Goal: Learn about a topic: Learn about a topic

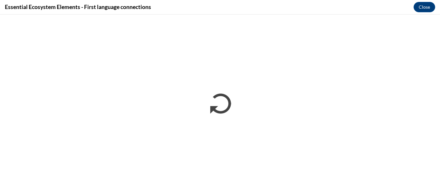
scroll to position [374, 0]
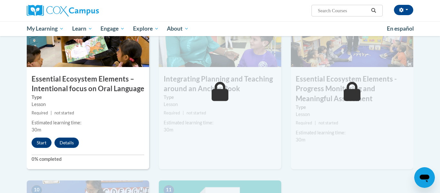
scroll to position [558, 0]
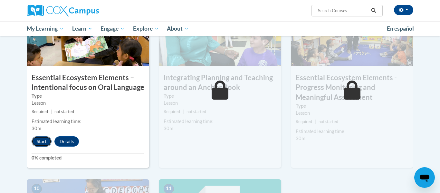
click at [43, 137] on button "Start" at bounding box center [42, 141] width 20 height 10
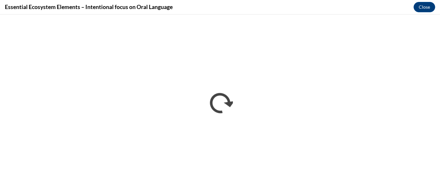
scroll to position [0, 0]
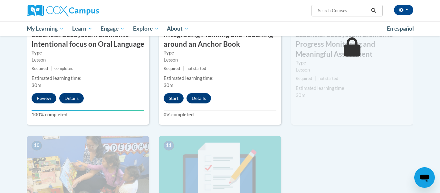
scroll to position [600, 0]
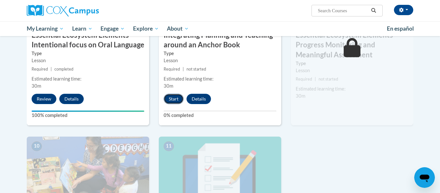
click at [173, 102] on button "Start" at bounding box center [174, 99] width 20 height 10
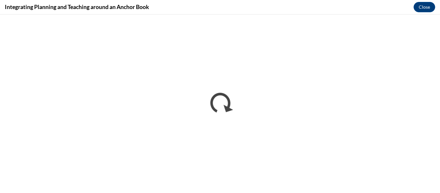
scroll to position [0, 0]
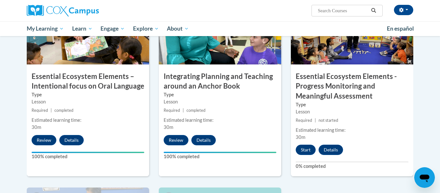
scroll to position [560, 0]
